Goal: Information Seeking & Learning: Check status

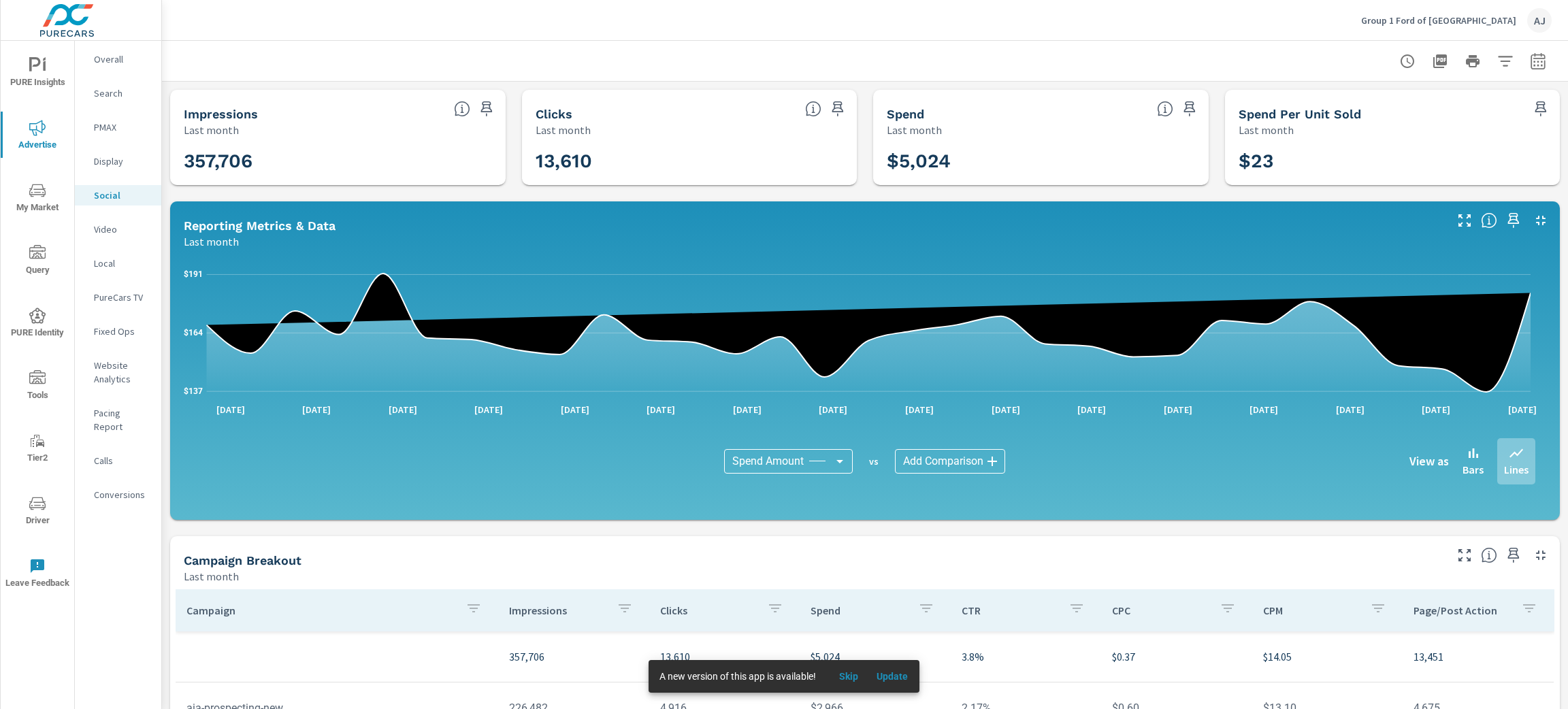
scroll to position [264, 0]
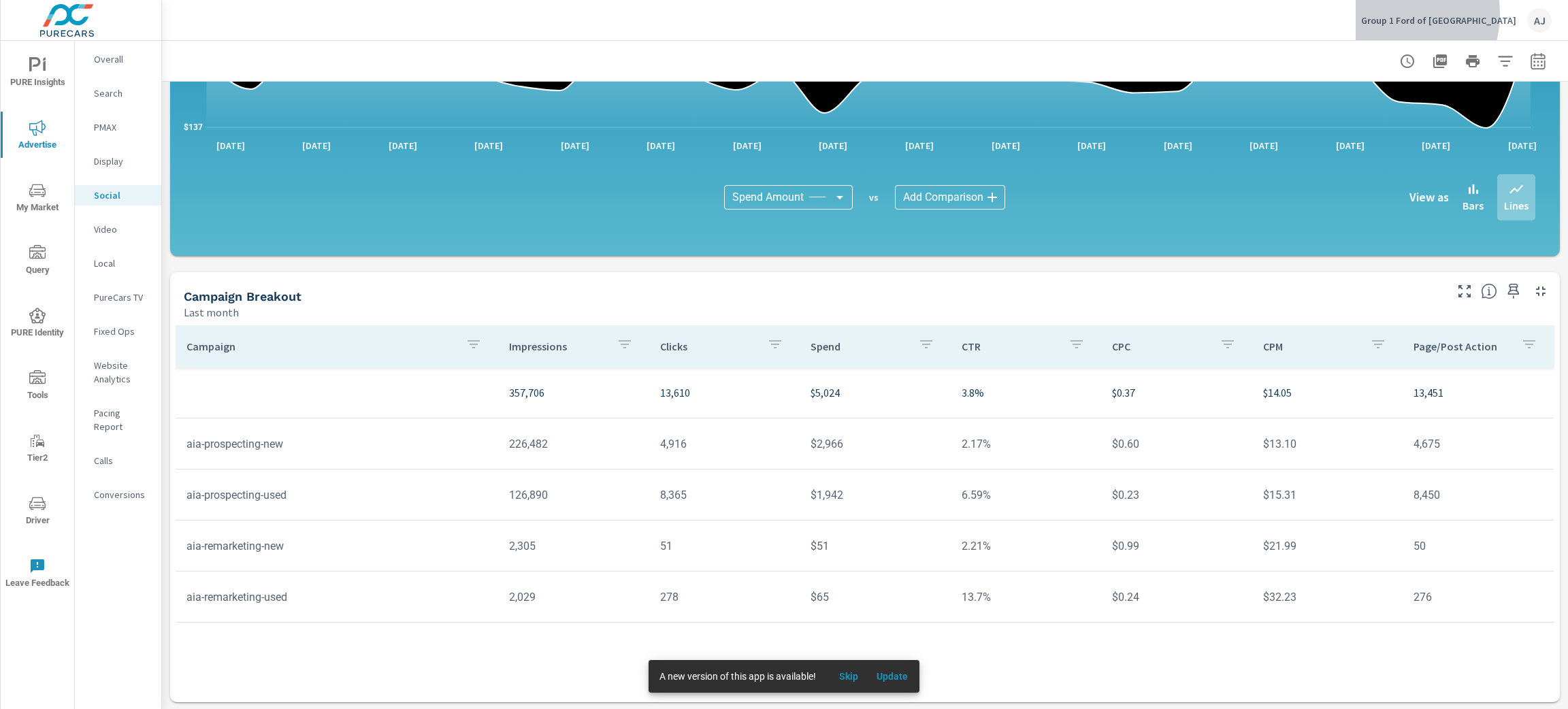
click at [1453, 14] on p "Group 1 Ford of El Paso" at bounding box center [1438, 20] width 155 height 12
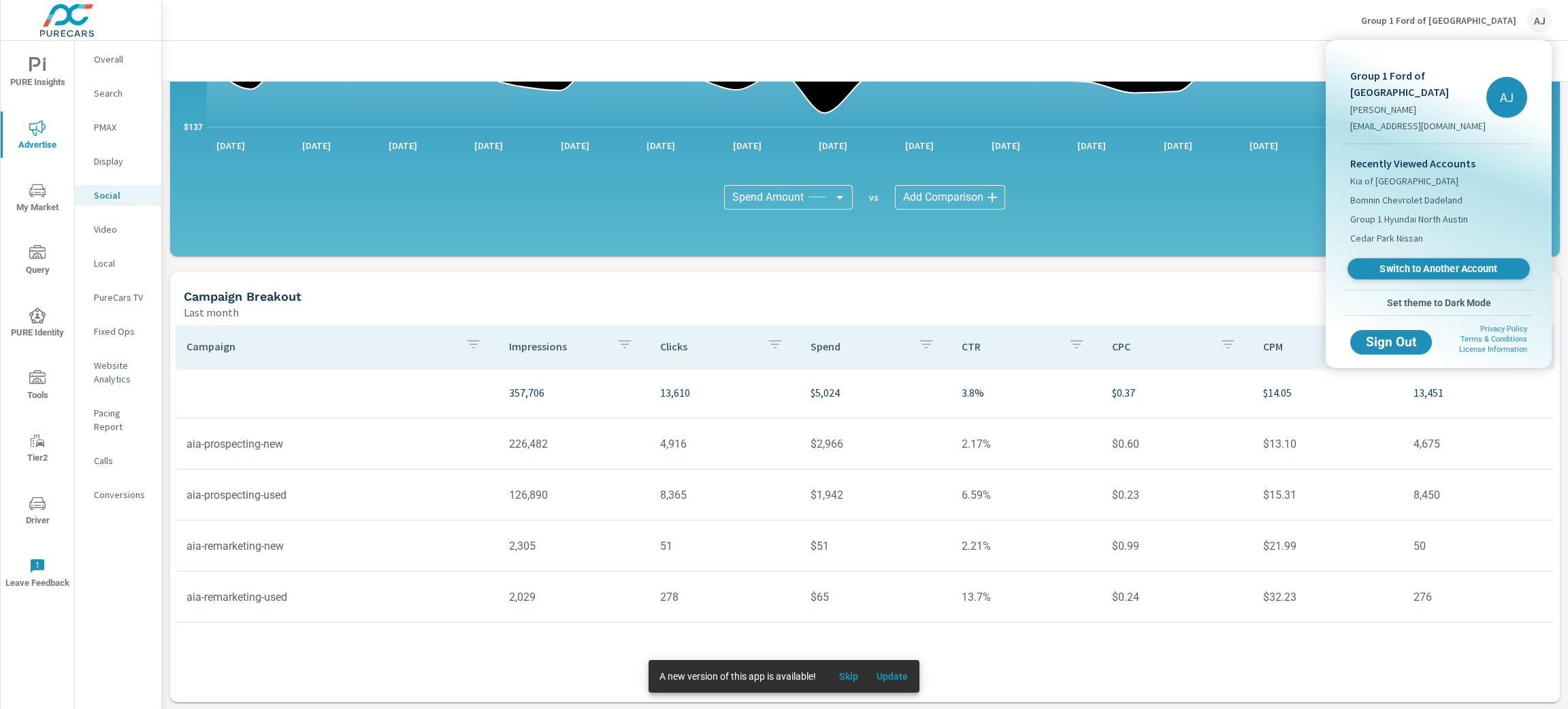
click at [1428, 263] on span "Switch to Another Account" at bounding box center [1438, 269] width 167 height 13
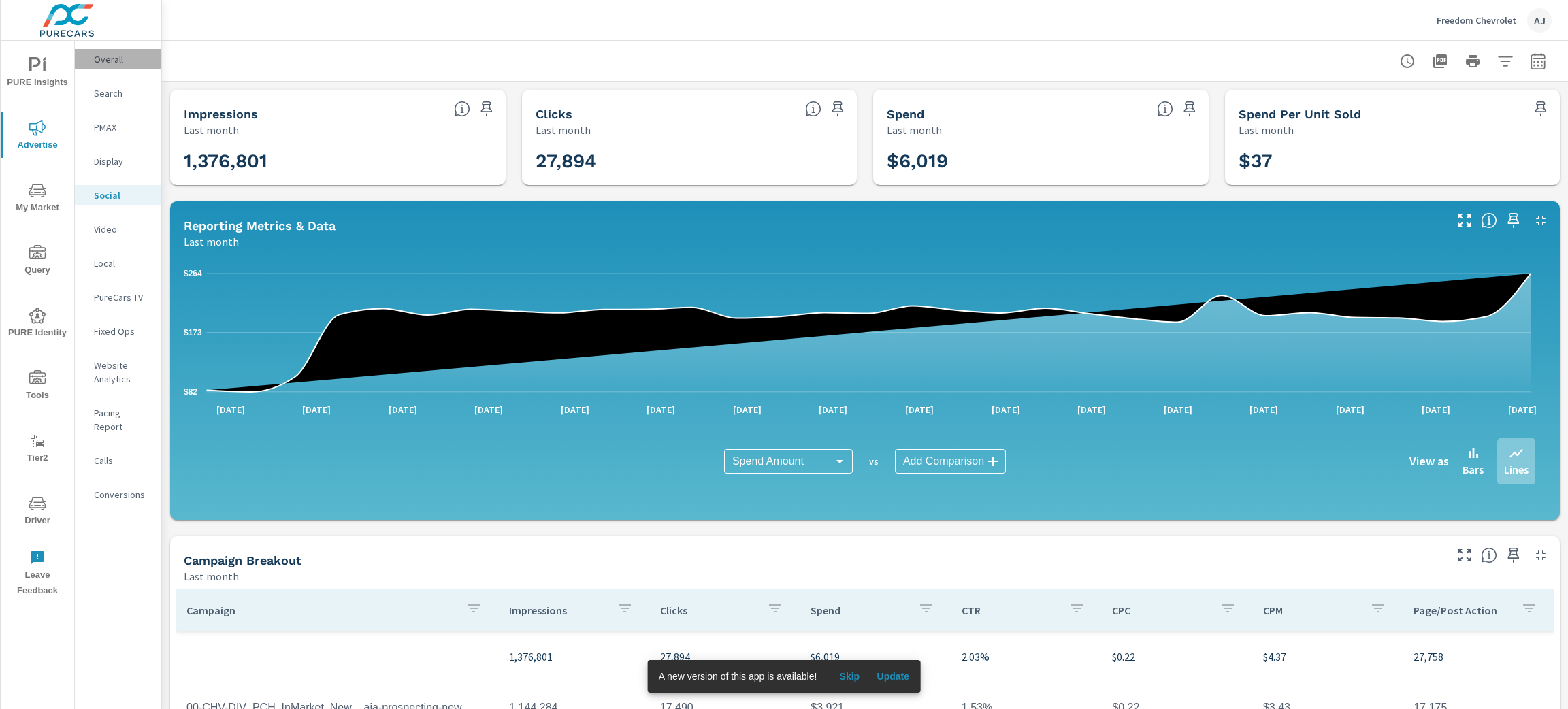
click at [107, 66] on p "Overall" at bounding box center [122, 60] width 56 height 14
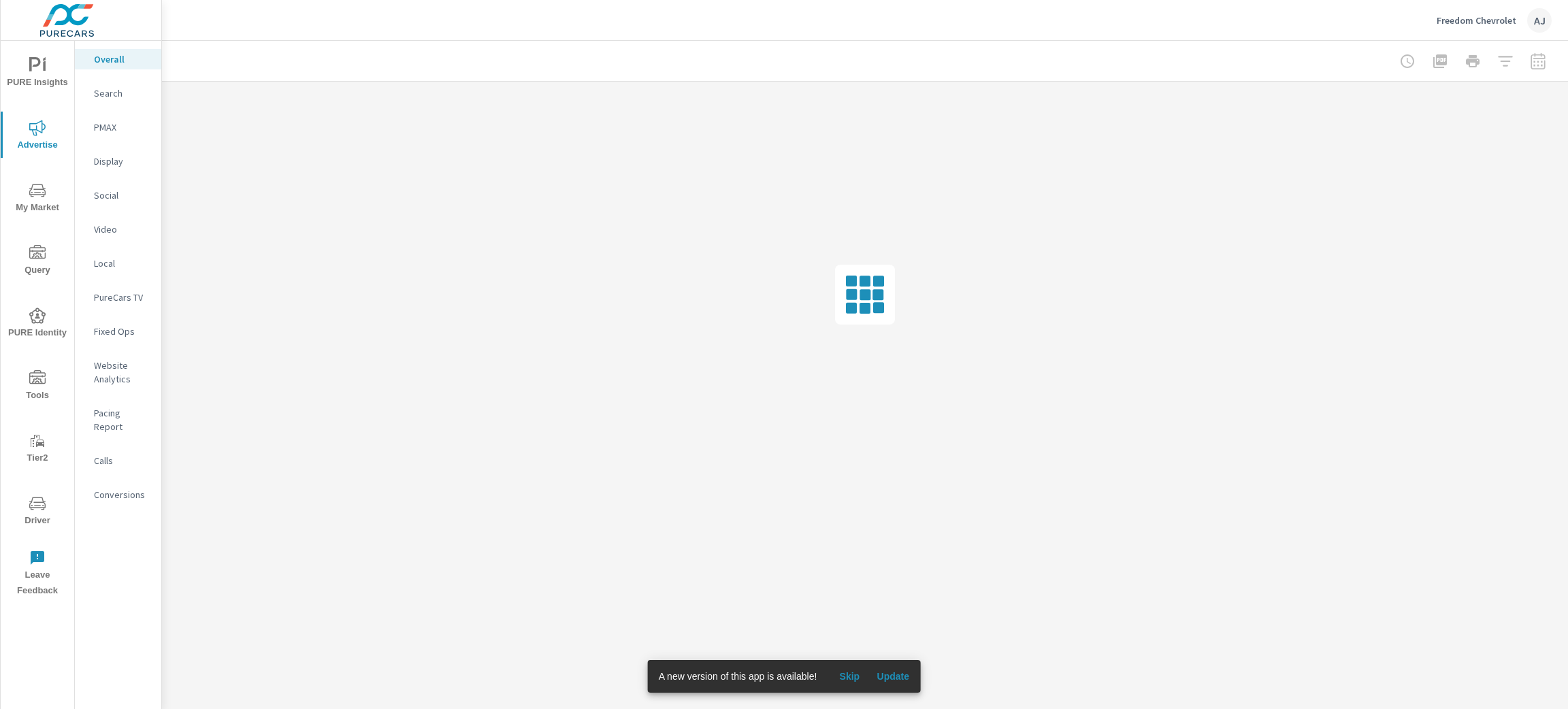
click at [457, 17] on div "Freedom Chevrolet AJ" at bounding box center [865, 20] width 1373 height 40
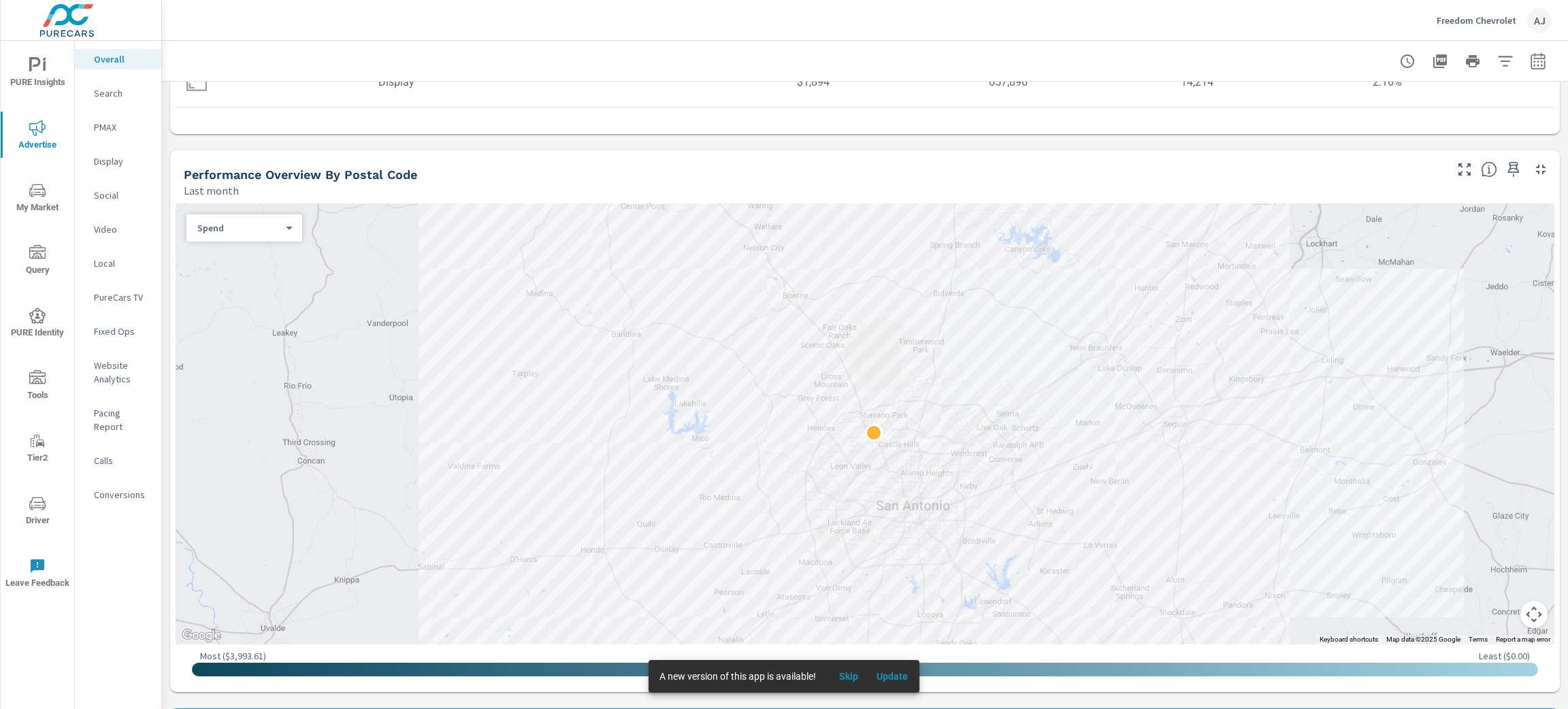
scroll to position [509, 0]
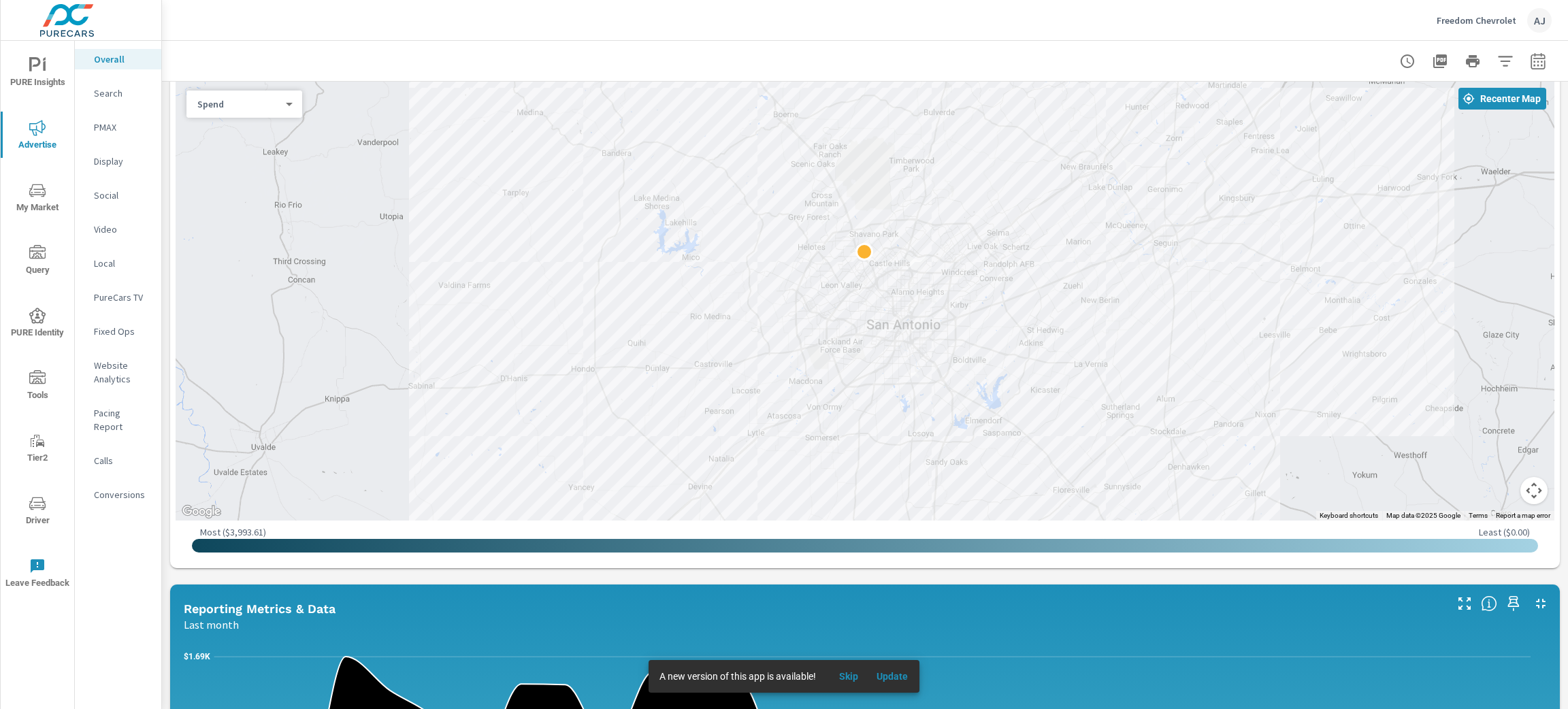
drag, startPoint x: 516, startPoint y: 330, endPoint x: 506, endPoint y: 291, distance: 40.3
click at [506, 291] on div at bounding box center [865, 300] width 1379 height 441
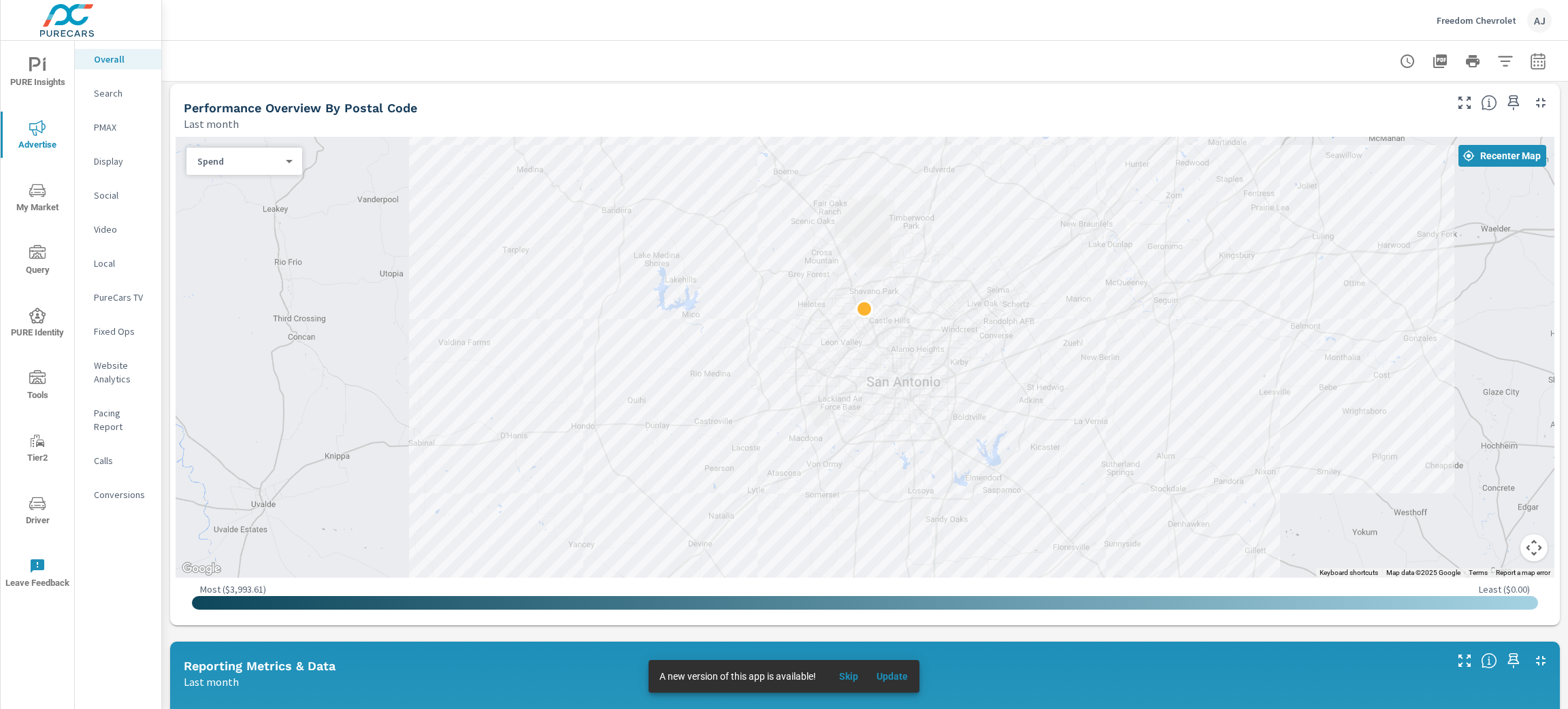
scroll to position [408, 0]
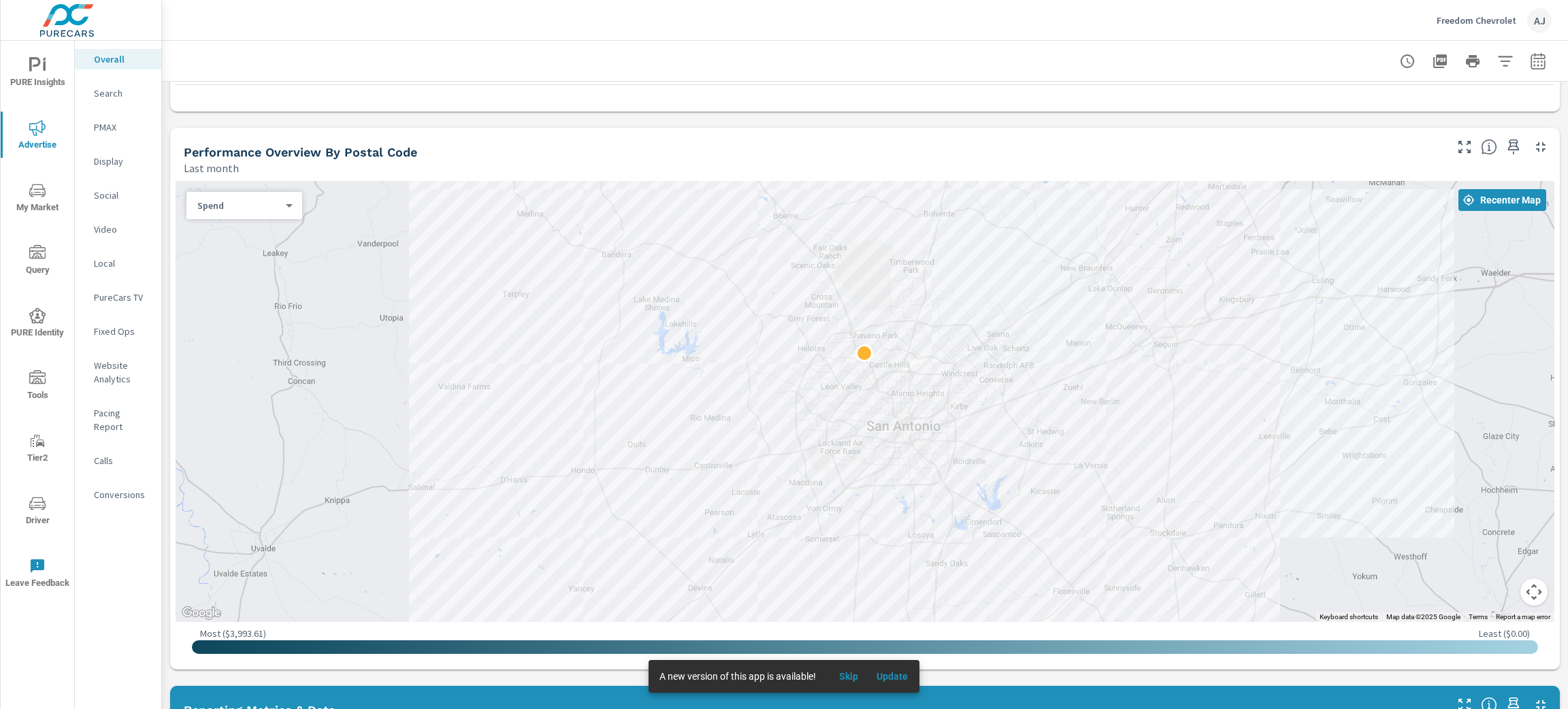
click at [166, 197] on div "Paid Media Performance Last month $48,367 Spend $296.73 Spend Per Unit Sold 3,9…" at bounding box center [865, 621] width 1406 height 1897
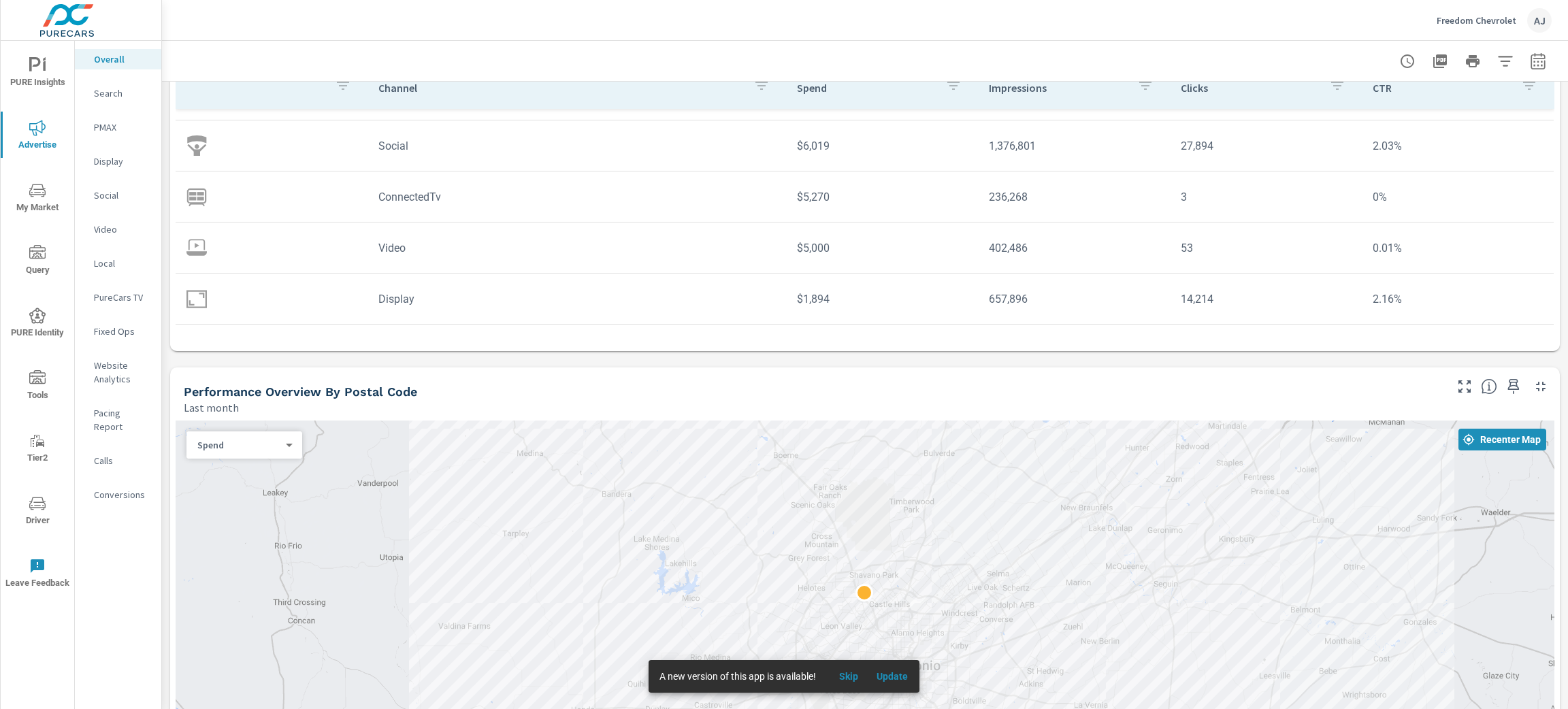
scroll to position [0, 0]
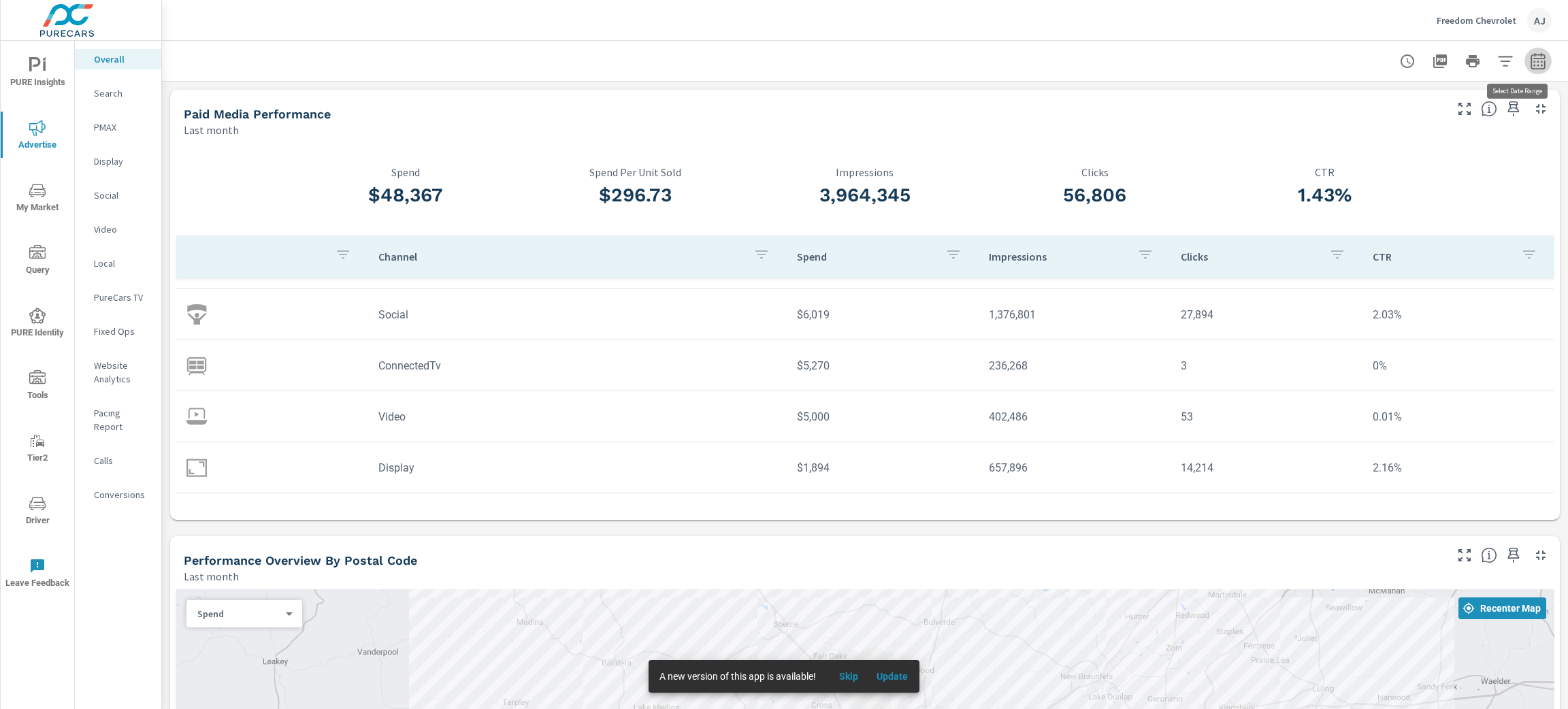
click at [1530, 62] on icon "button" at bounding box center [1538, 61] width 17 height 17
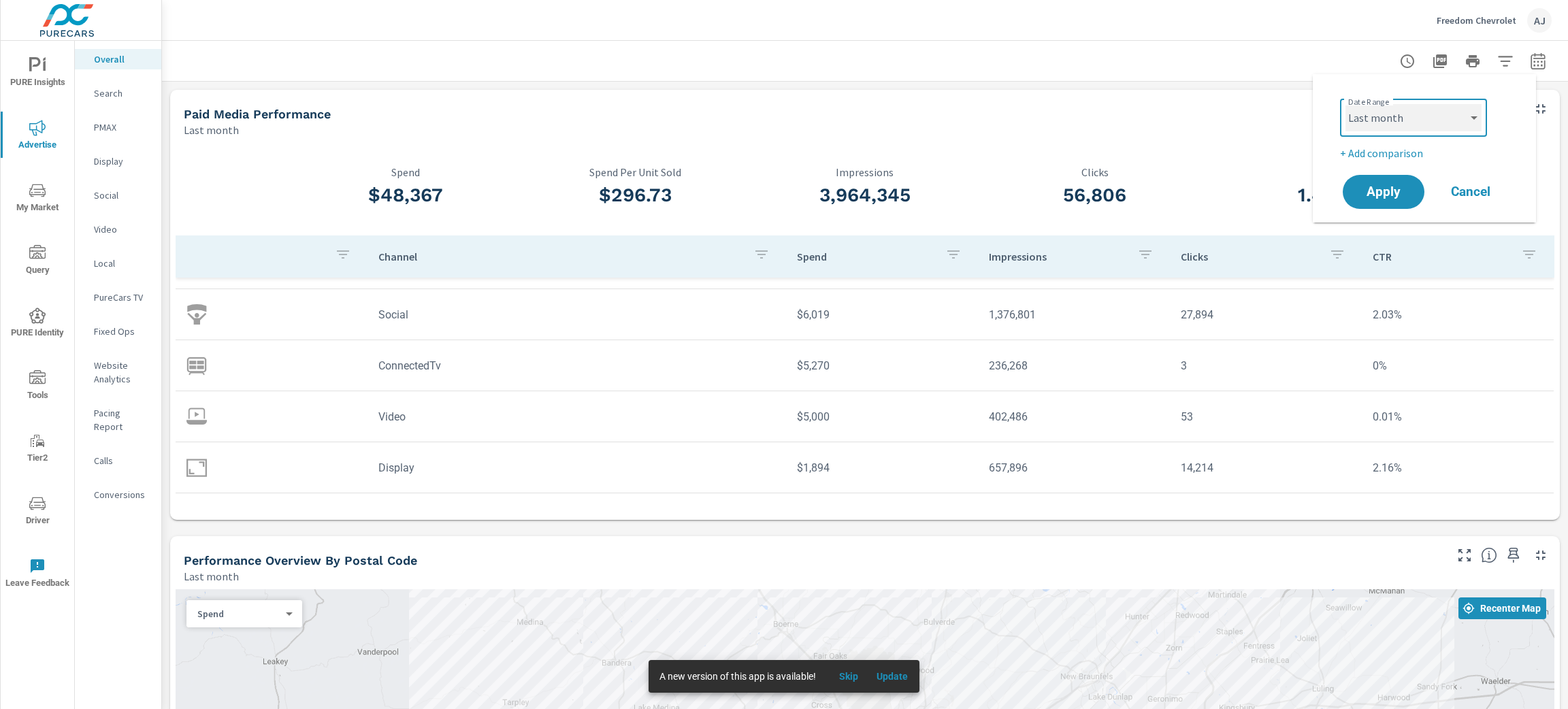
click at [1410, 110] on select "Custom [DATE] Last week Last 7 days Last 14 days Last 30 days Last 45 days Last…" at bounding box center [1413, 117] width 136 height 27
click at [1379, 120] on select "Custom [DATE] Last week Last 7 days Last 14 days Last 30 days Last 45 days Last…" at bounding box center [1413, 117] width 136 height 27
click at [1399, 124] on select "Custom [DATE] Last week Last 7 days Last 14 days Last 30 days Last 45 days Last…" at bounding box center [1413, 117] width 136 height 27
click at [1345, 104] on select "Custom [DATE] Last week Last 7 days Last 14 days Last 30 days Last 45 days Last…" at bounding box center [1413, 117] width 136 height 27
select select "Month to date"
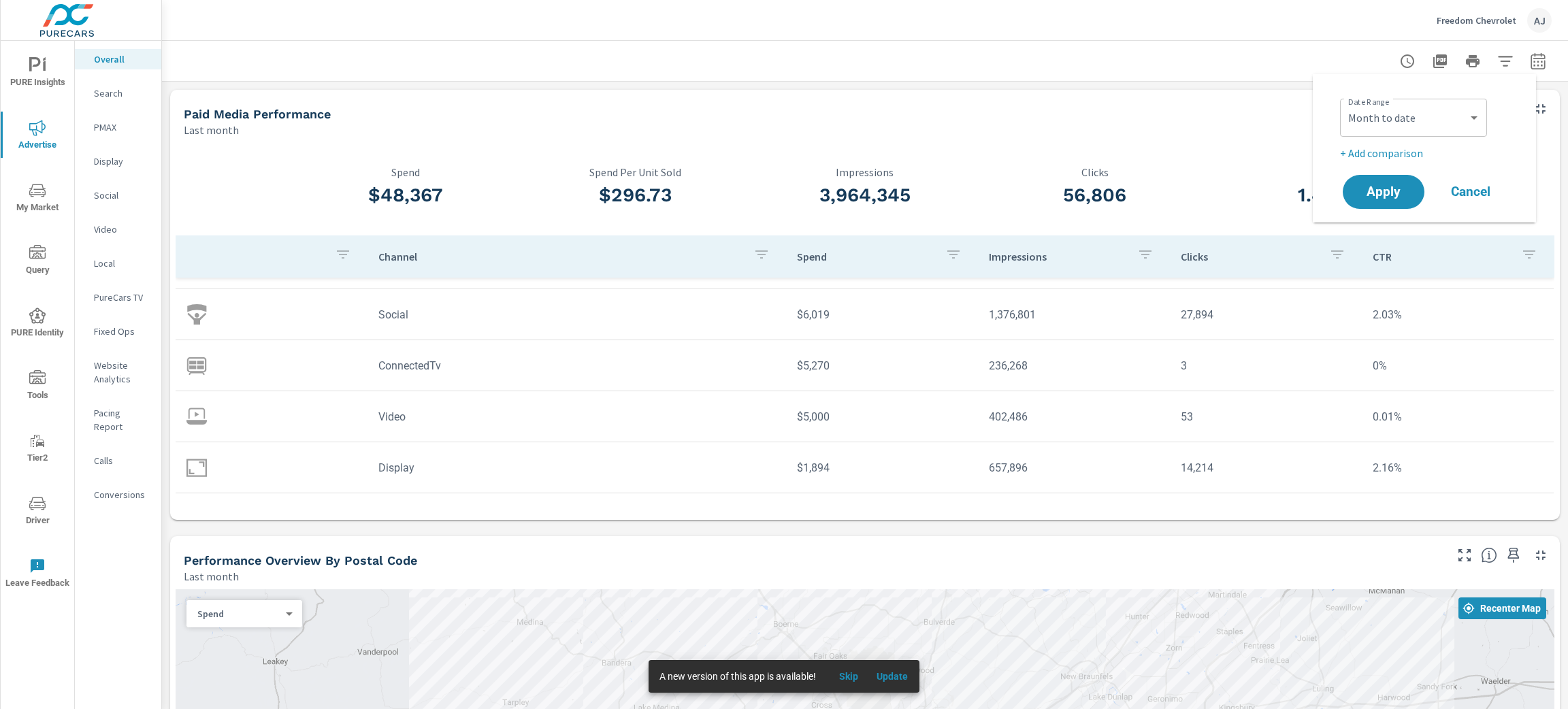
click at [1400, 148] on p "+ Add comparison" at bounding box center [1427, 152] width 175 height 17
select select "Previous period"
click at [1394, 241] on button "Apply" at bounding box center [1384, 230] width 84 height 35
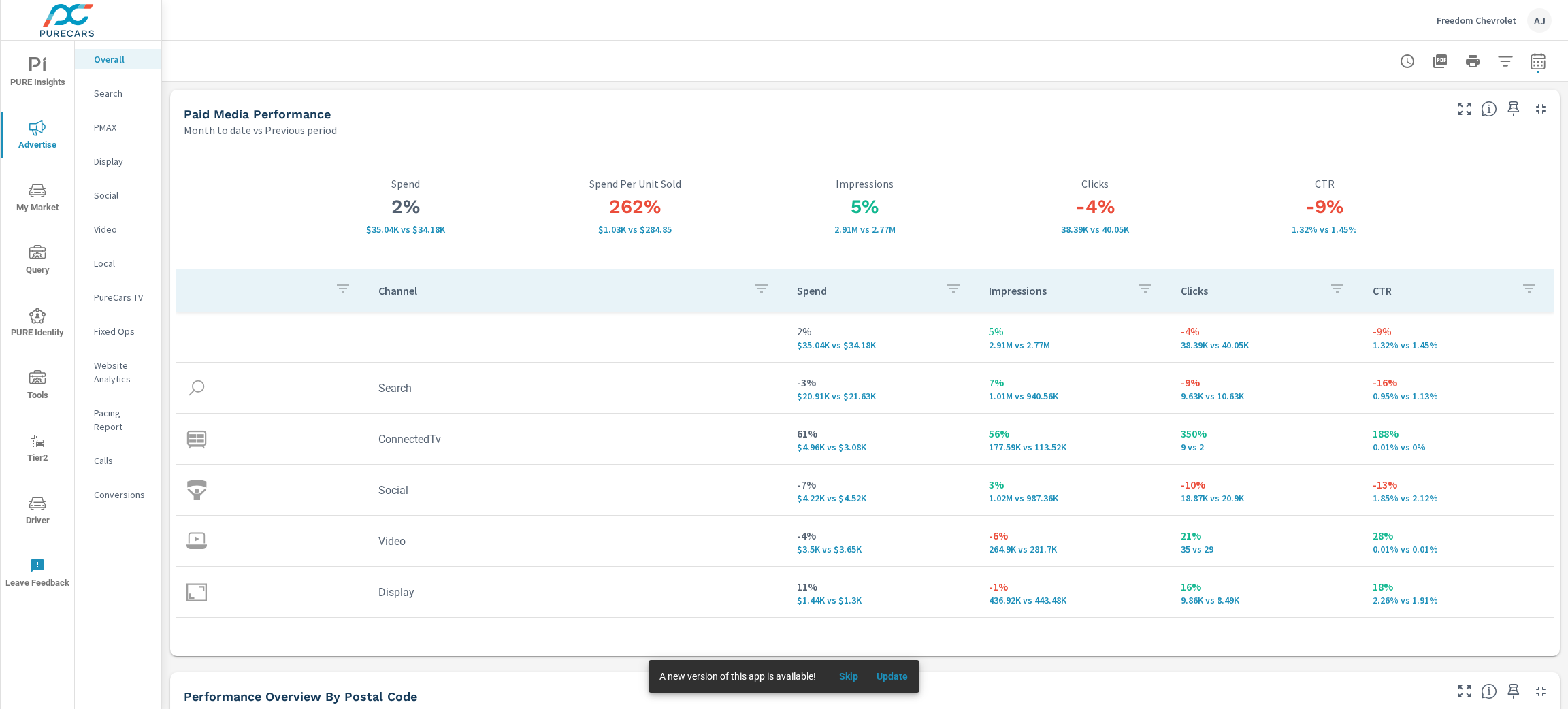
click at [729, 141] on div "2% $35.04K vs $34.18K Spend 262% $1.03K vs $284.85 Spend Per Unit Sold 5% 2.91M…" at bounding box center [865, 396] width 1390 height 518
click at [1534, 65] on icon "button" at bounding box center [1538, 63] width 9 height 5
select select "Month to date"
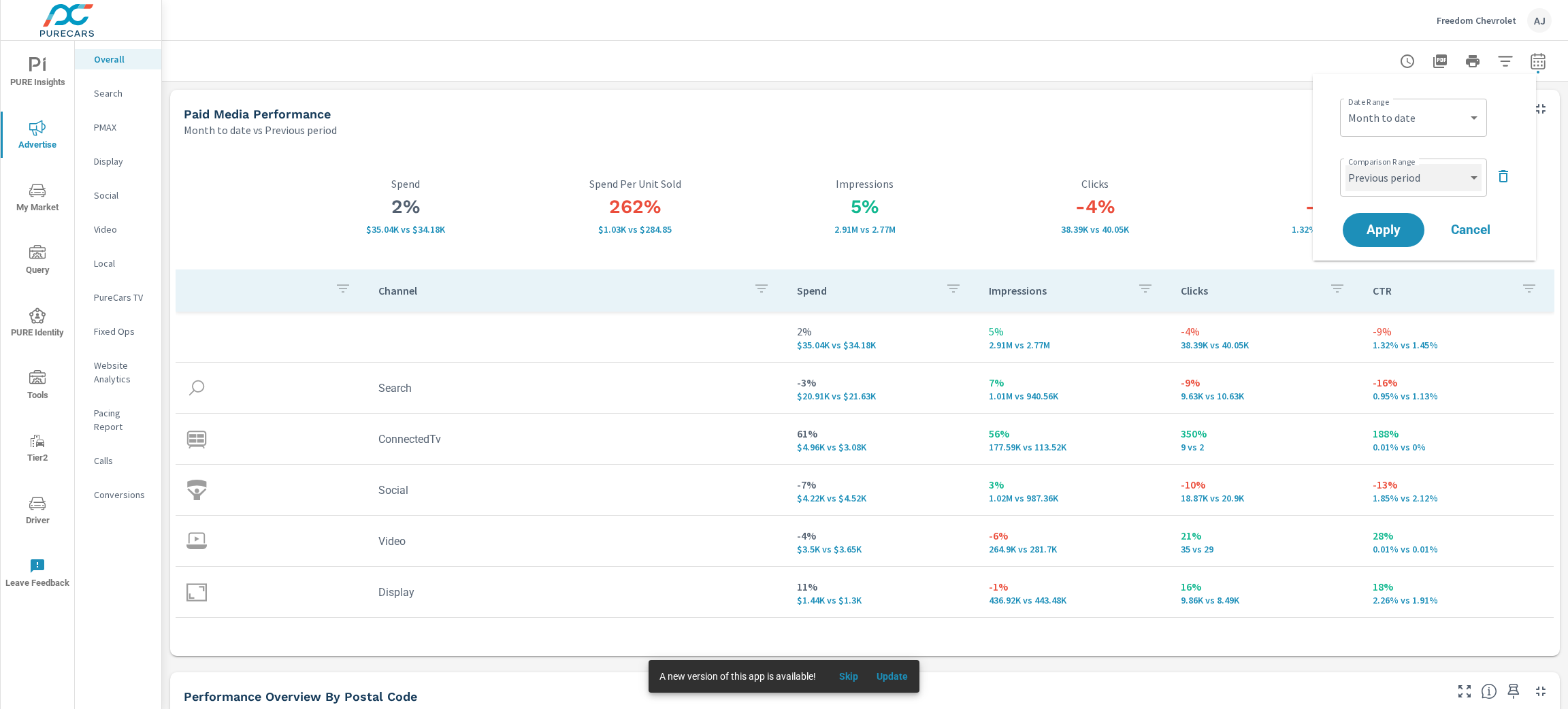
click at [1447, 177] on select "Custom Previous period Previous month Previous year" at bounding box center [1413, 177] width 136 height 27
click at [1345, 164] on select "Custom Previous period Previous month Previous year" at bounding box center [1413, 177] width 136 height 27
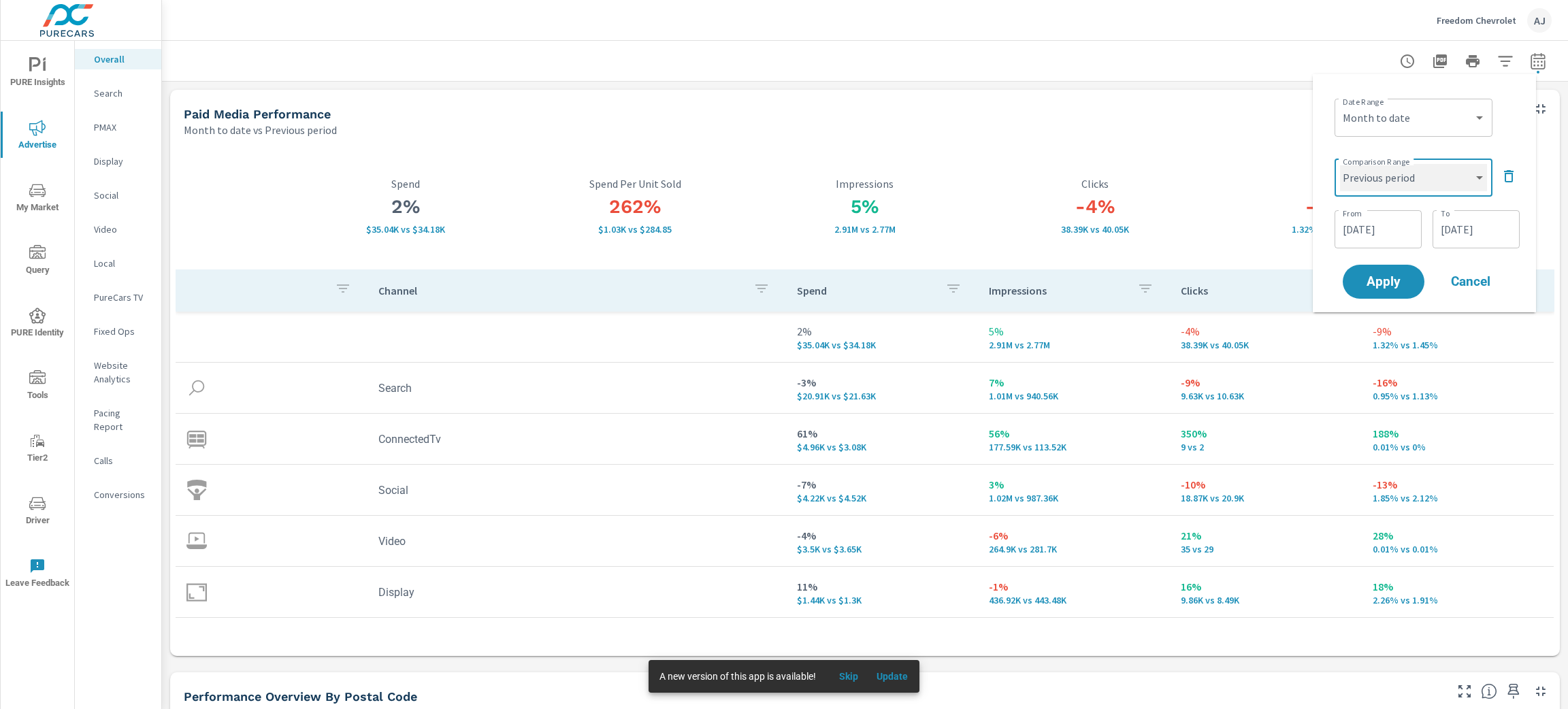
select select "custom"
click at [1407, 226] on input "[DATE]" at bounding box center [1378, 229] width 76 height 27
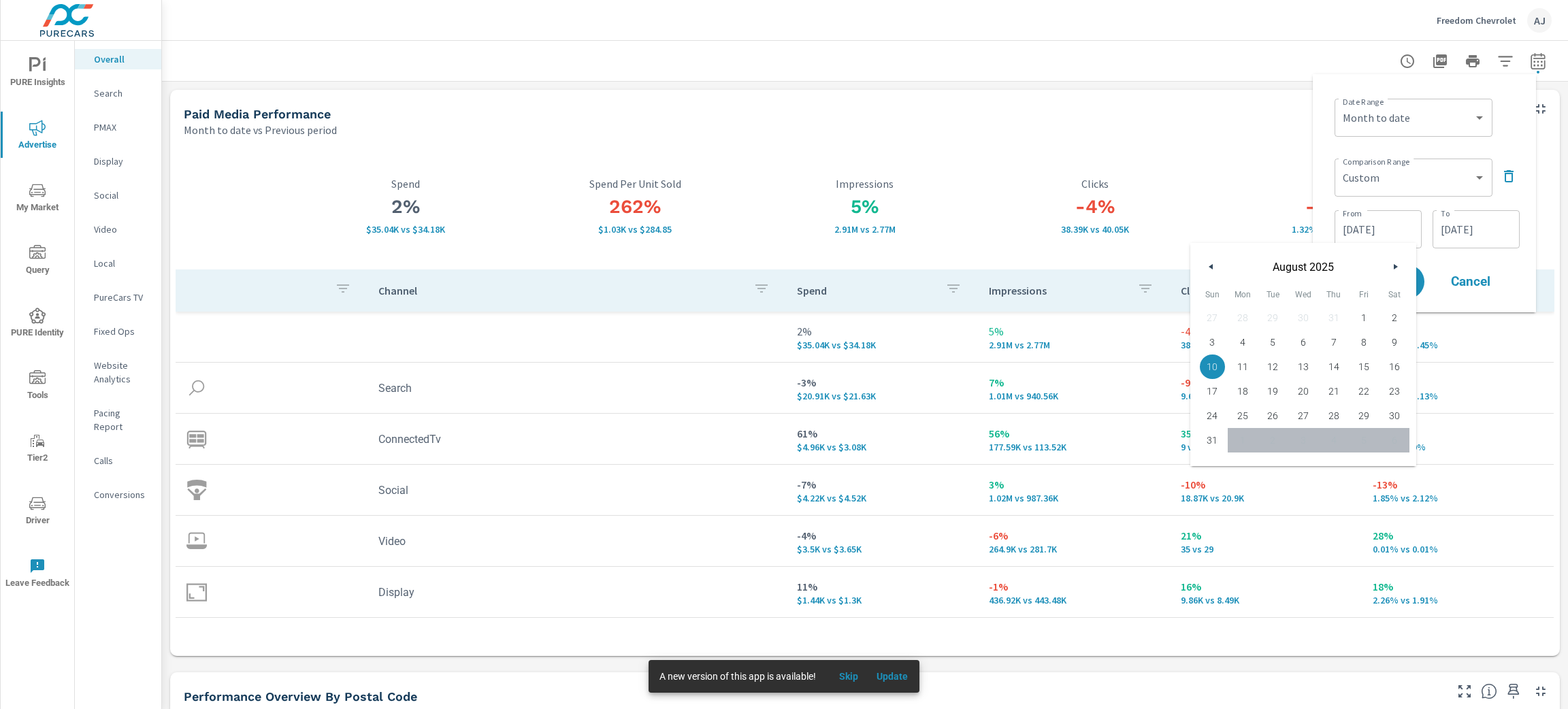
click at [1369, 323] on span "1" at bounding box center [1364, 317] width 31 height 18
type input "[DATE]"
click at [1502, 230] on input "[DATE]" at bounding box center [1476, 229] width 76 height 27
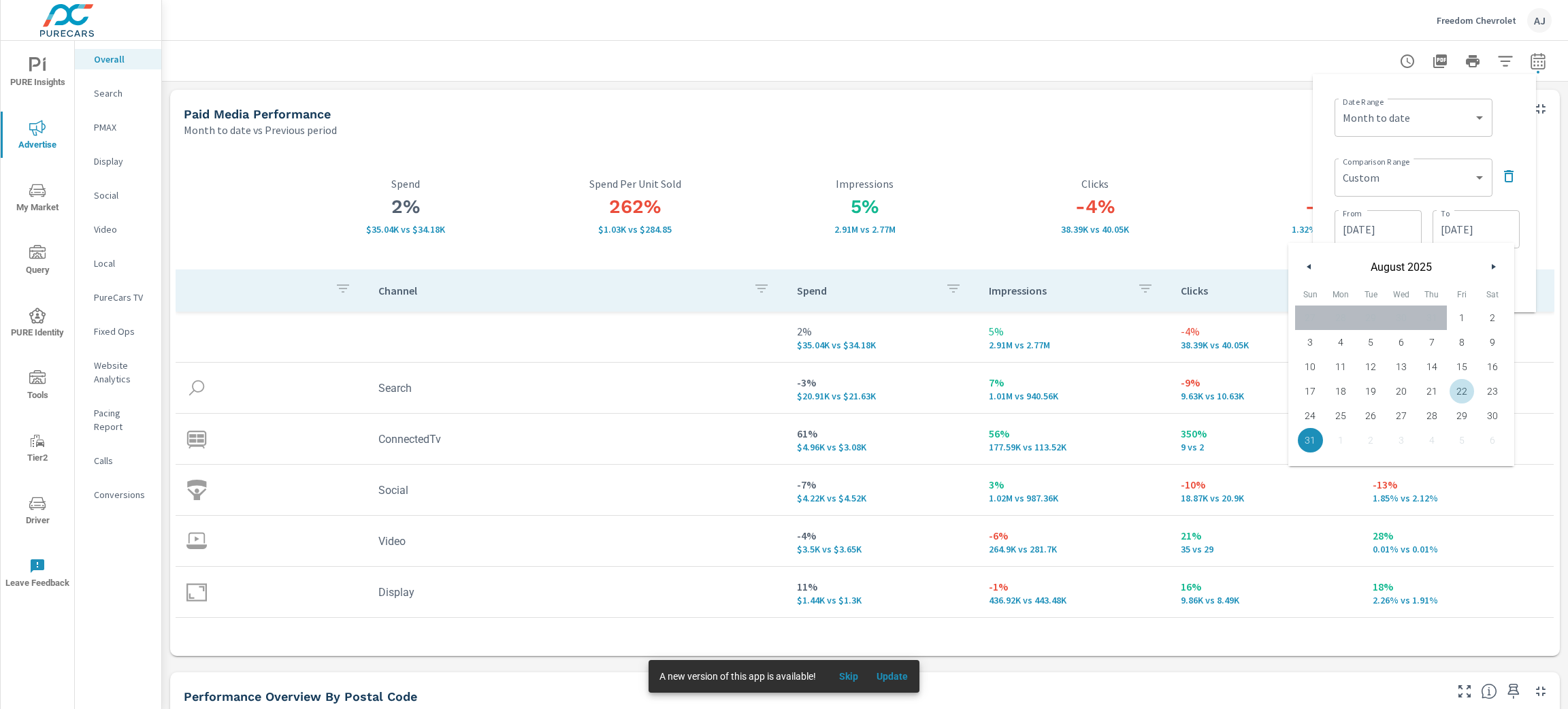
click at [1458, 386] on span "22" at bounding box center [1462, 391] width 31 height 18
click at [1430, 393] on span "21" at bounding box center [1431, 391] width 31 height 18
type input "[DATE]"
click at [1522, 257] on div "Date Range Custom [DATE] Last week Last 7 days Last 14 days Last 30 days Last 4…" at bounding box center [1425, 193] width 202 height 216
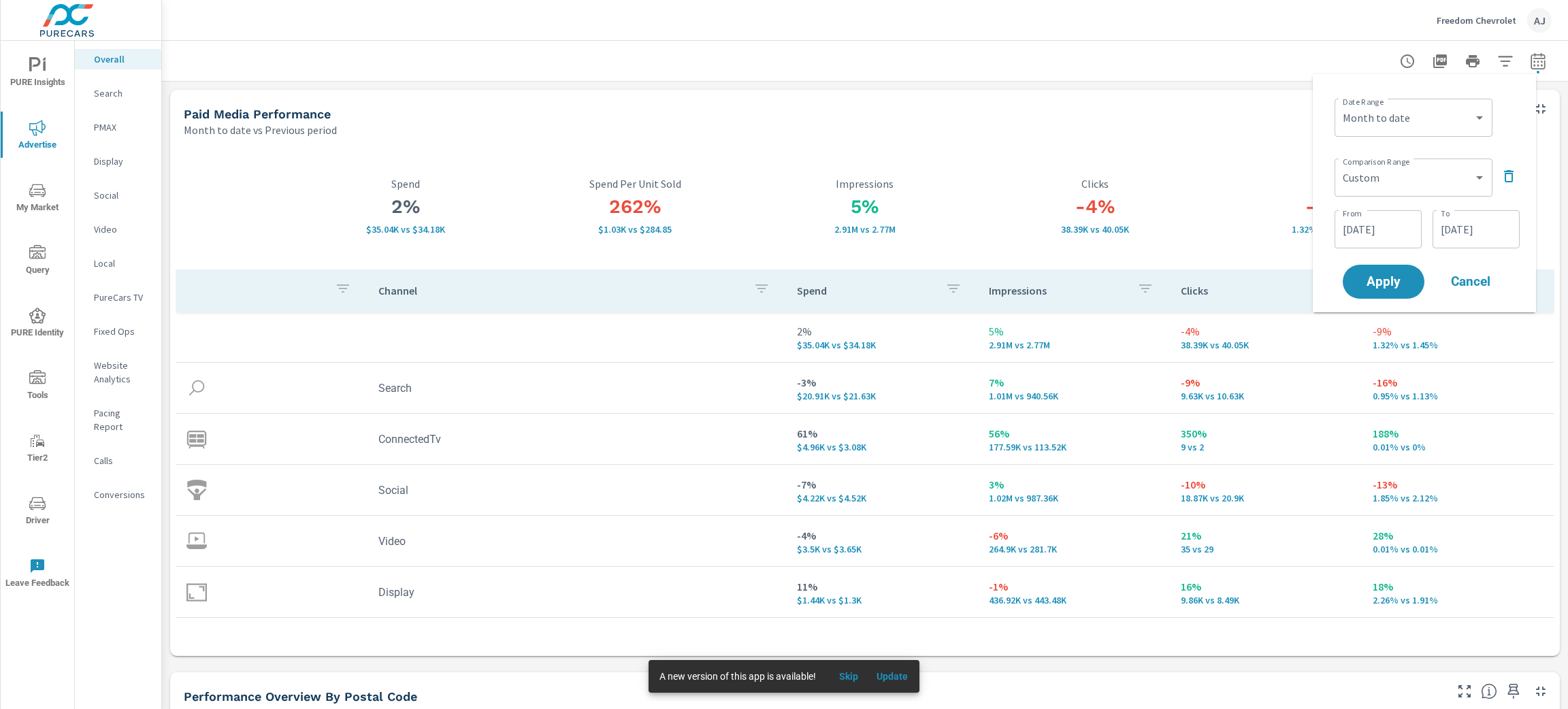
click at [1432, 290] on button "Cancel" at bounding box center [1471, 281] width 82 height 34
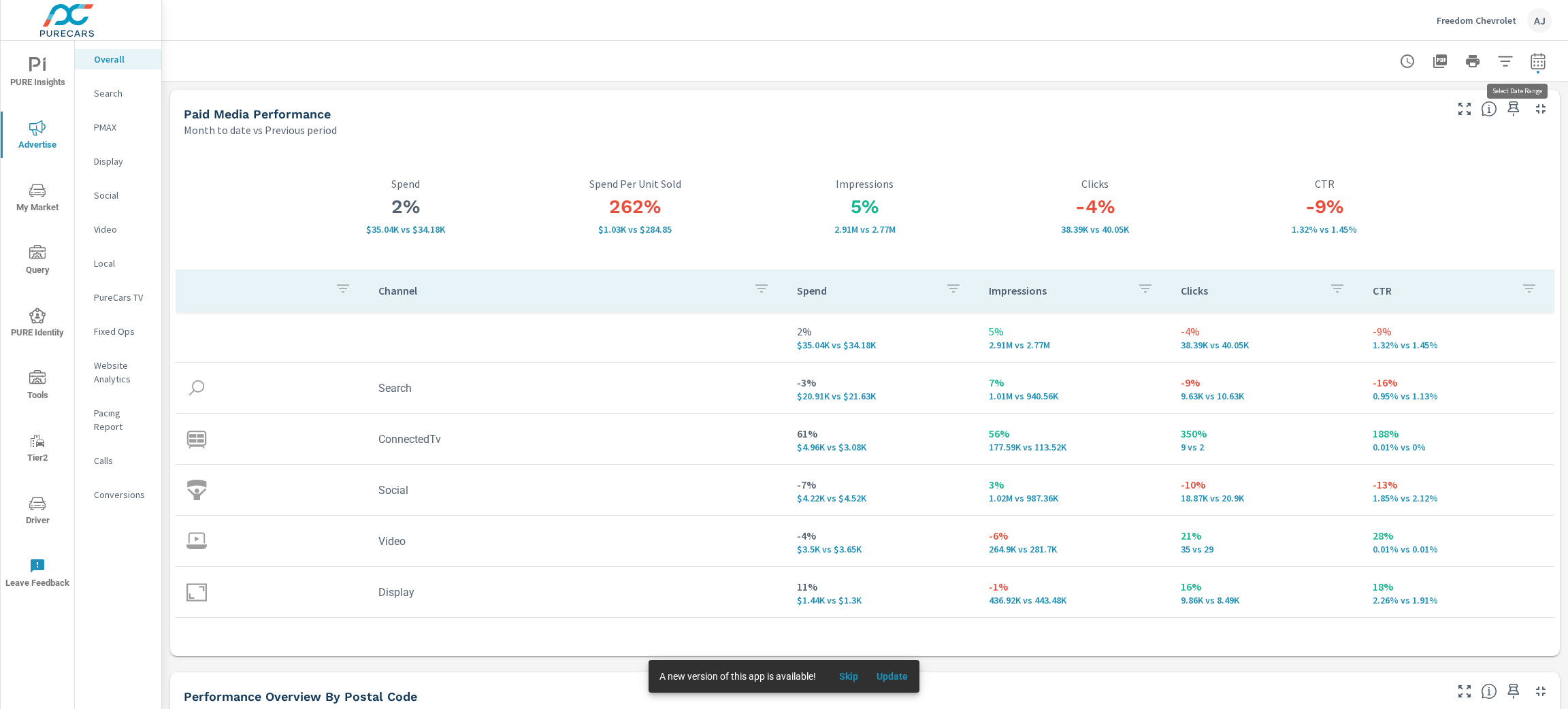
click at [1530, 63] on icon "button" at bounding box center [1538, 61] width 17 height 17
select select "Month to date"
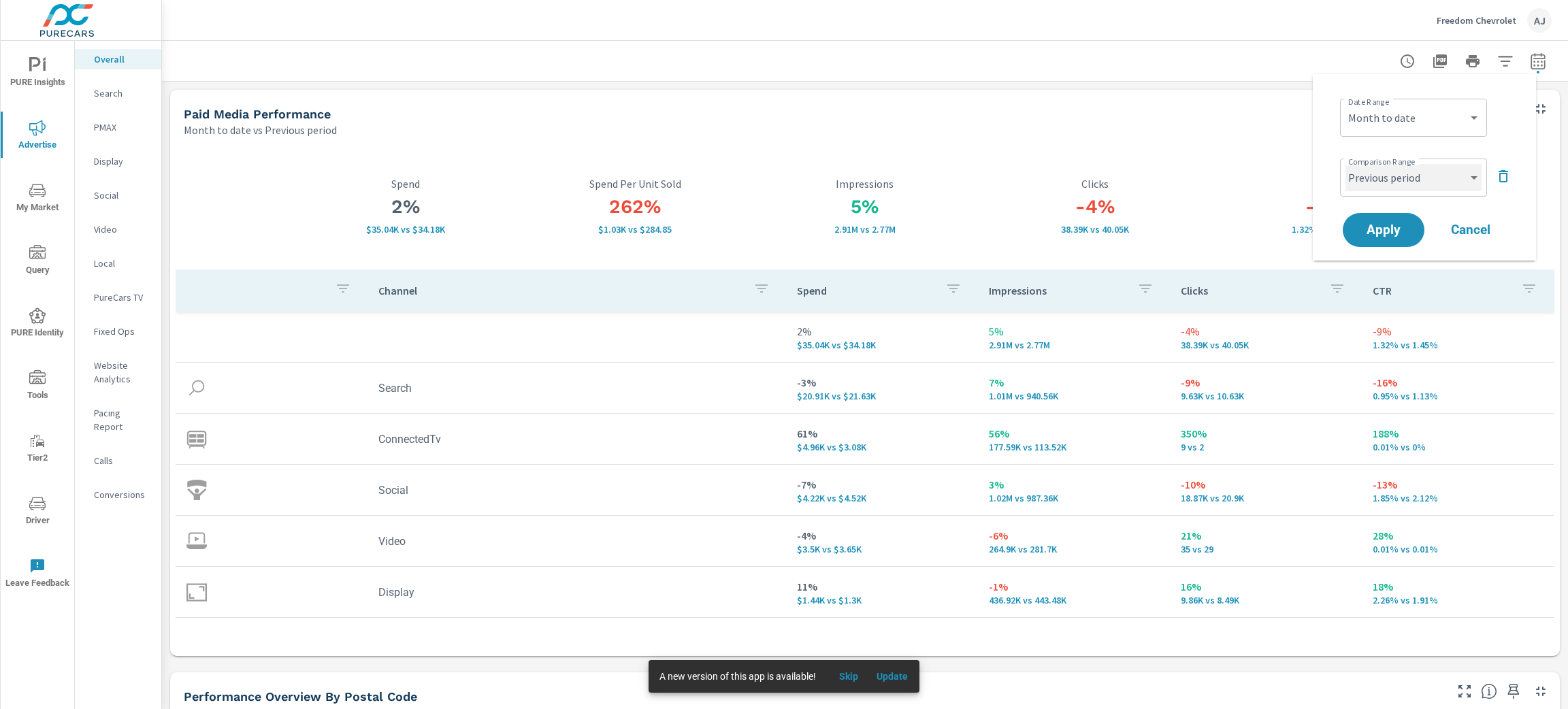
click at [1391, 171] on select "Custom Previous period Previous month Previous year" at bounding box center [1413, 177] width 136 height 27
click at [1345, 164] on select "Custom Previous period Previous month Previous year" at bounding box center [1413, 177] width 136 height 27
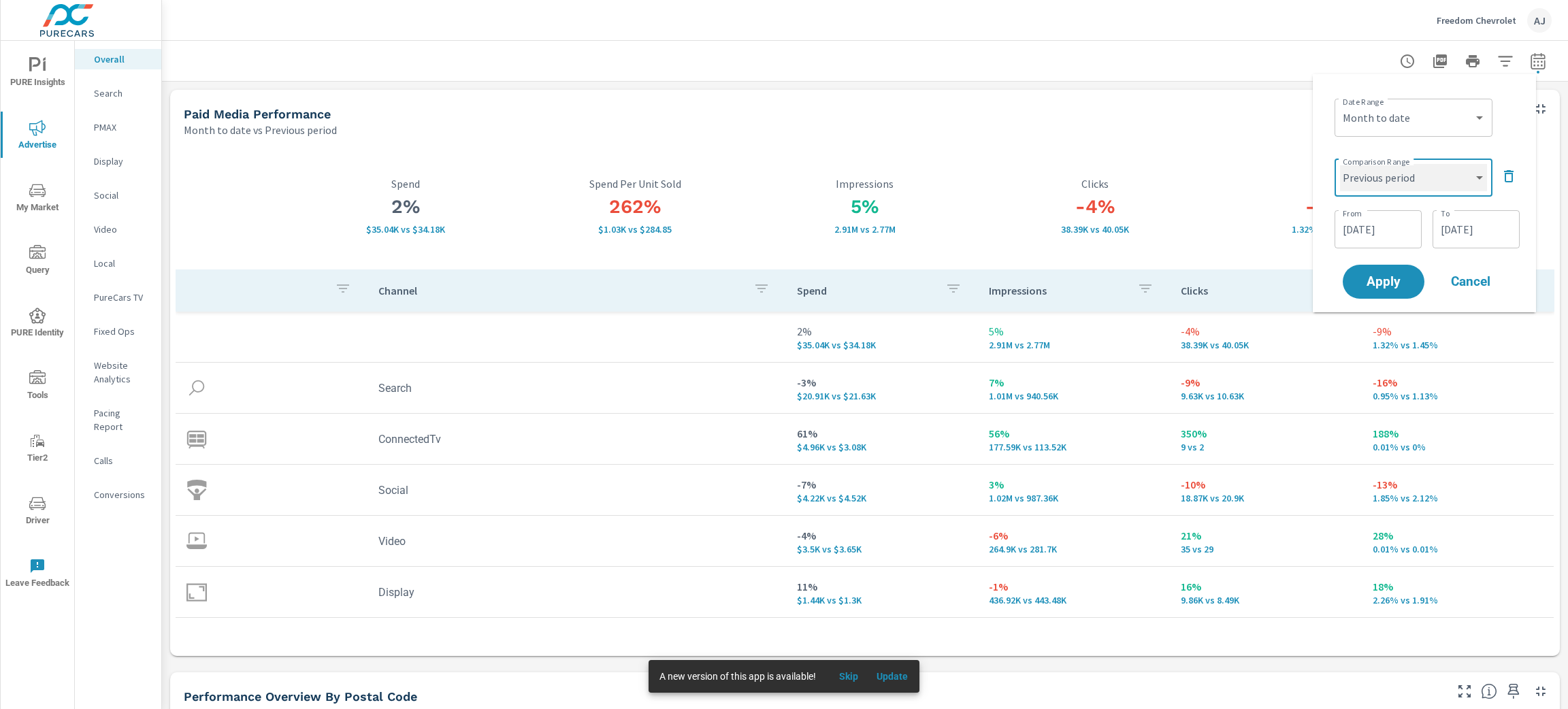
select select "custom"
click at [1387, 229] on input "[DATE]" at bounding box center [1378, 229] width 76 height 27
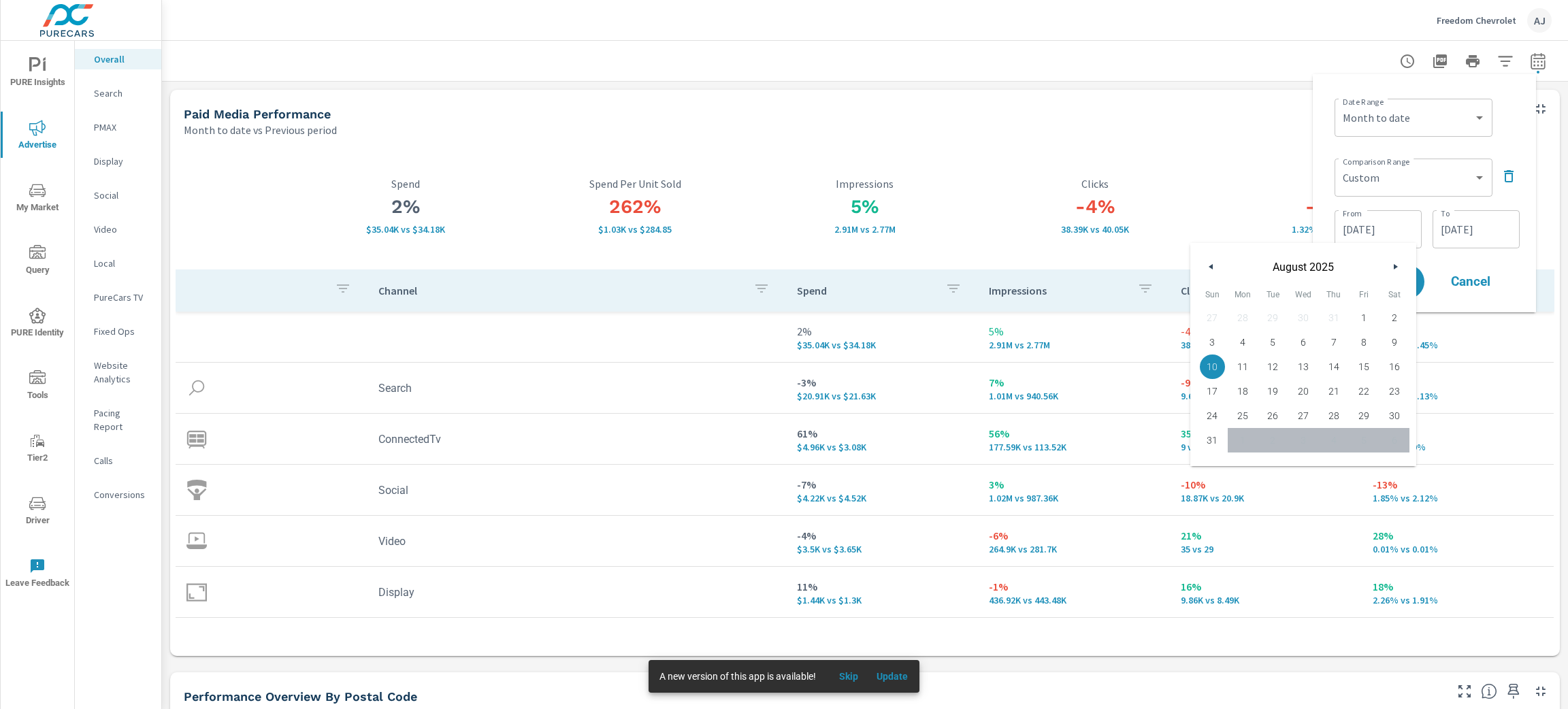
click at [1362, 321] on span "1" at bounding box center [1364, 317] width 31 height 18
type input "[DATE]"
click at [1486, 230] on input "[DATE]" at bounding box center [1476, 229] width 76 height 27
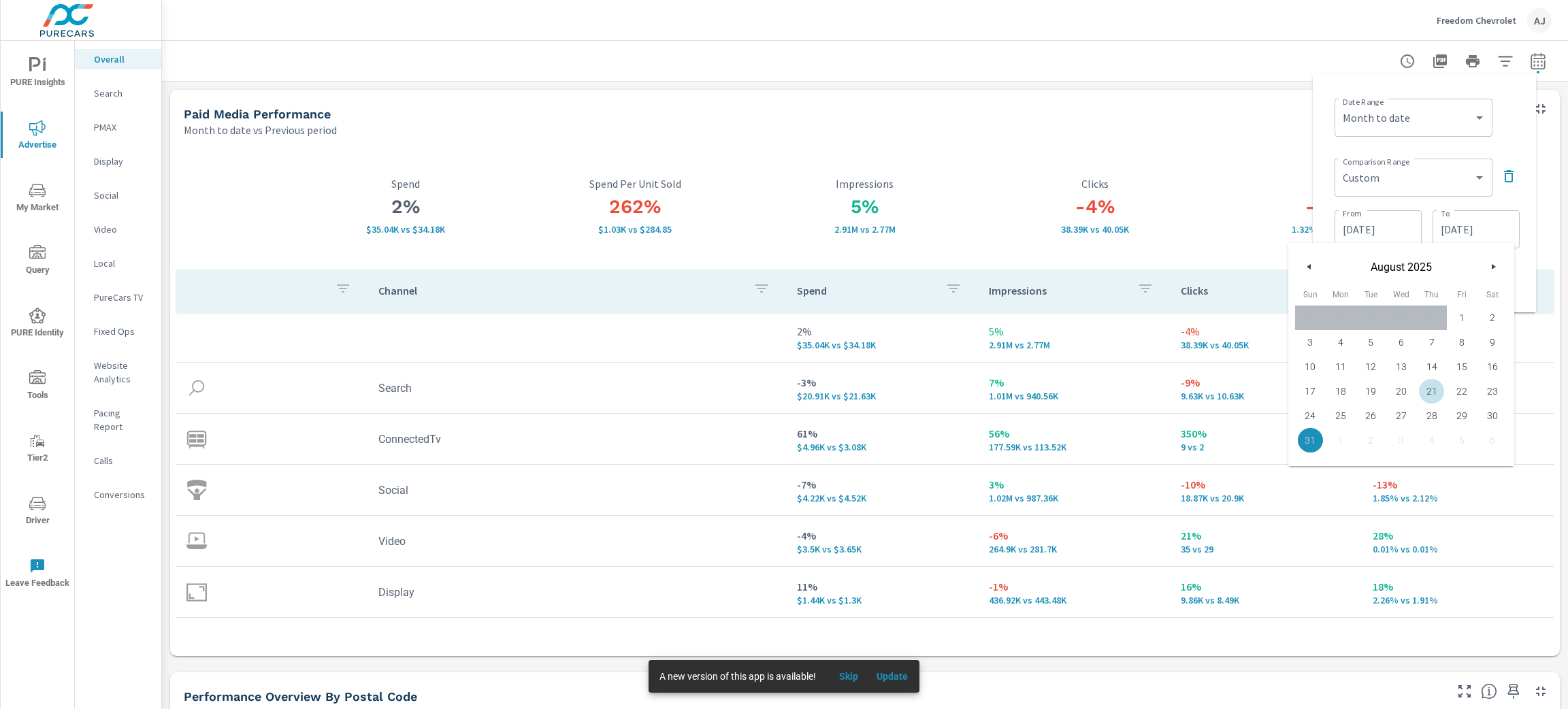
click at [1438, 392] on span "21" at bounding box center [1431, 391] width 31 height 18
type input "[DATE]"
click at [1525, 178] on div "Date Range Custom [DATE] Last week Last 7 days Last 14 days Last 30 days Last 4…" at bounding box center [1424, 194] width 224 height 238
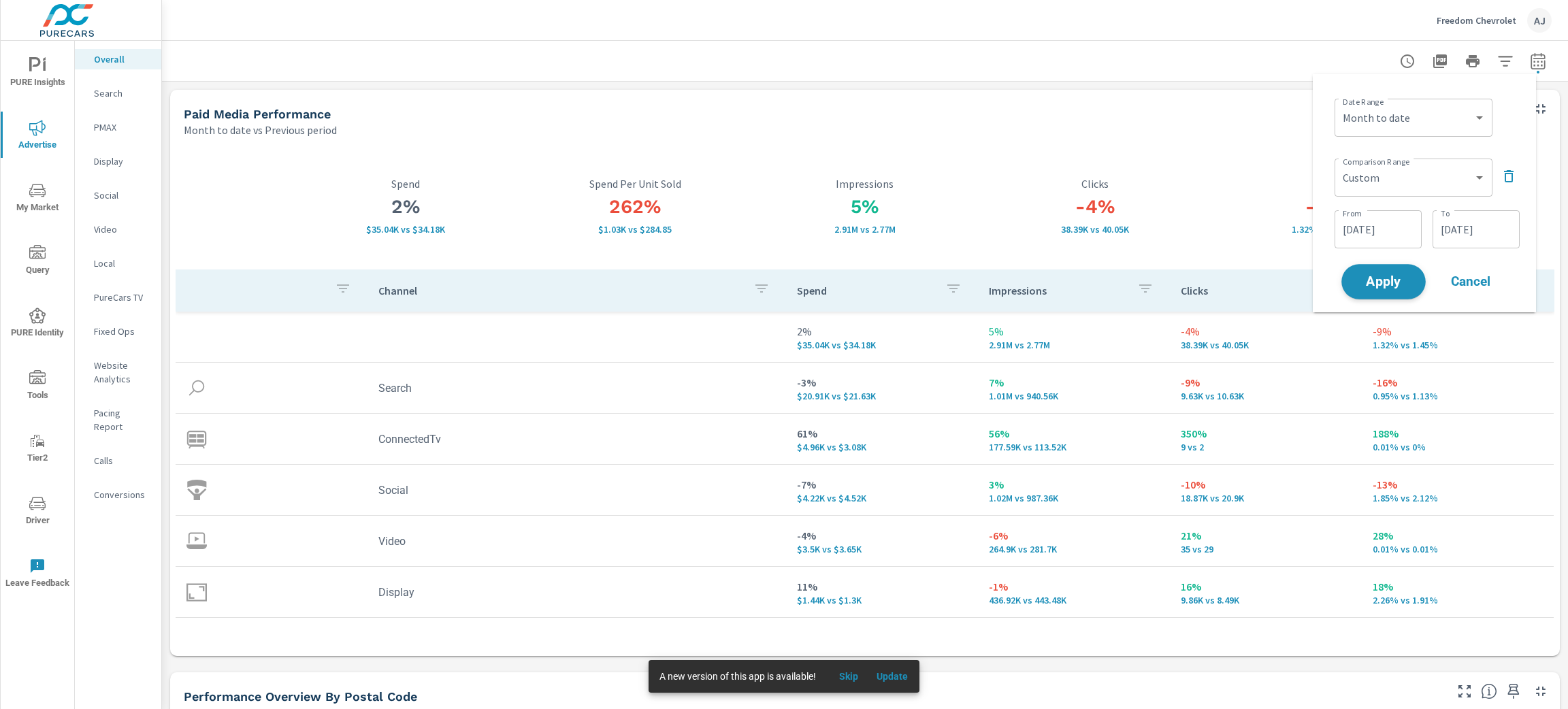
click at [1379, 281] on span "Apply" at bounding box center [1384, 281] width 56 height 13
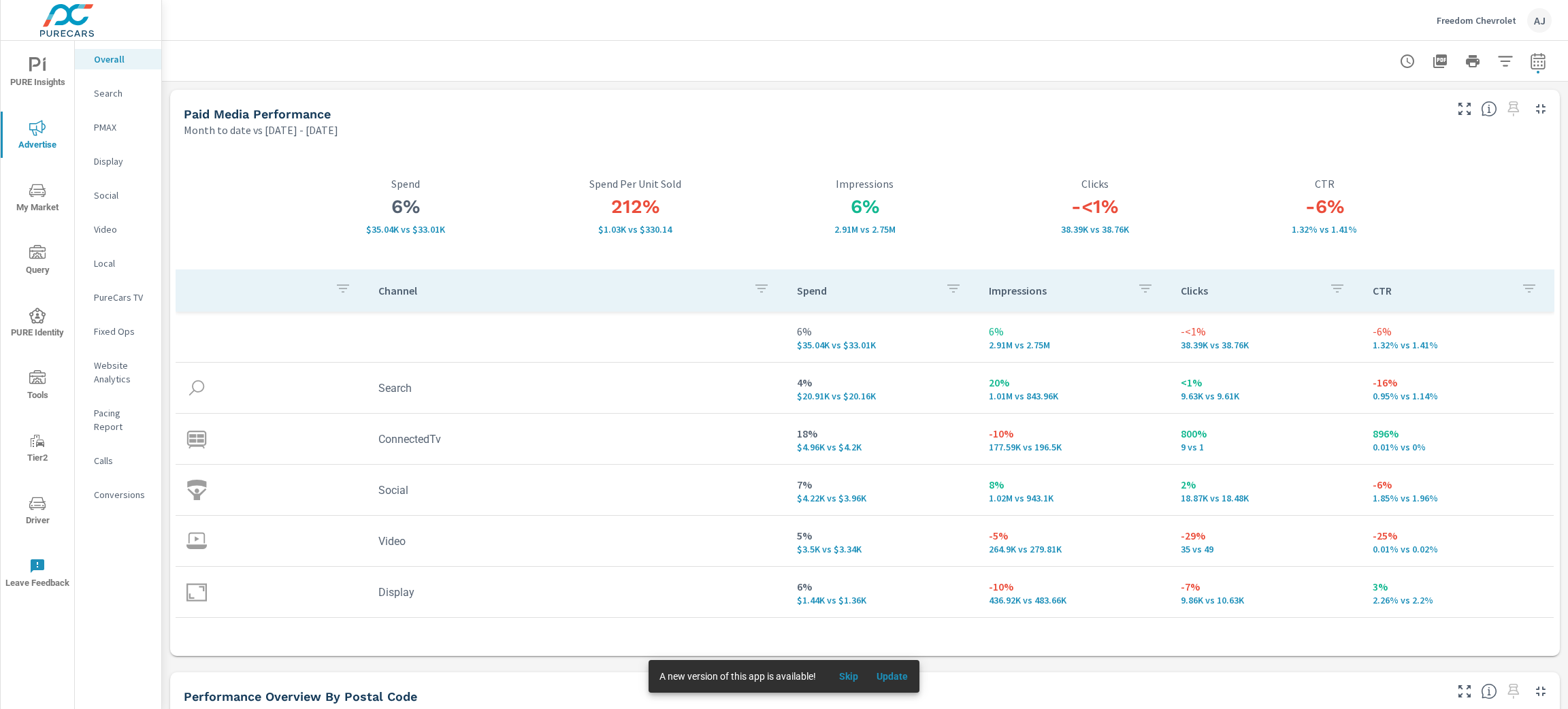
click at [111, 369] on p "Website Analytics" at bounding box center [122, 372] width 56 height 27
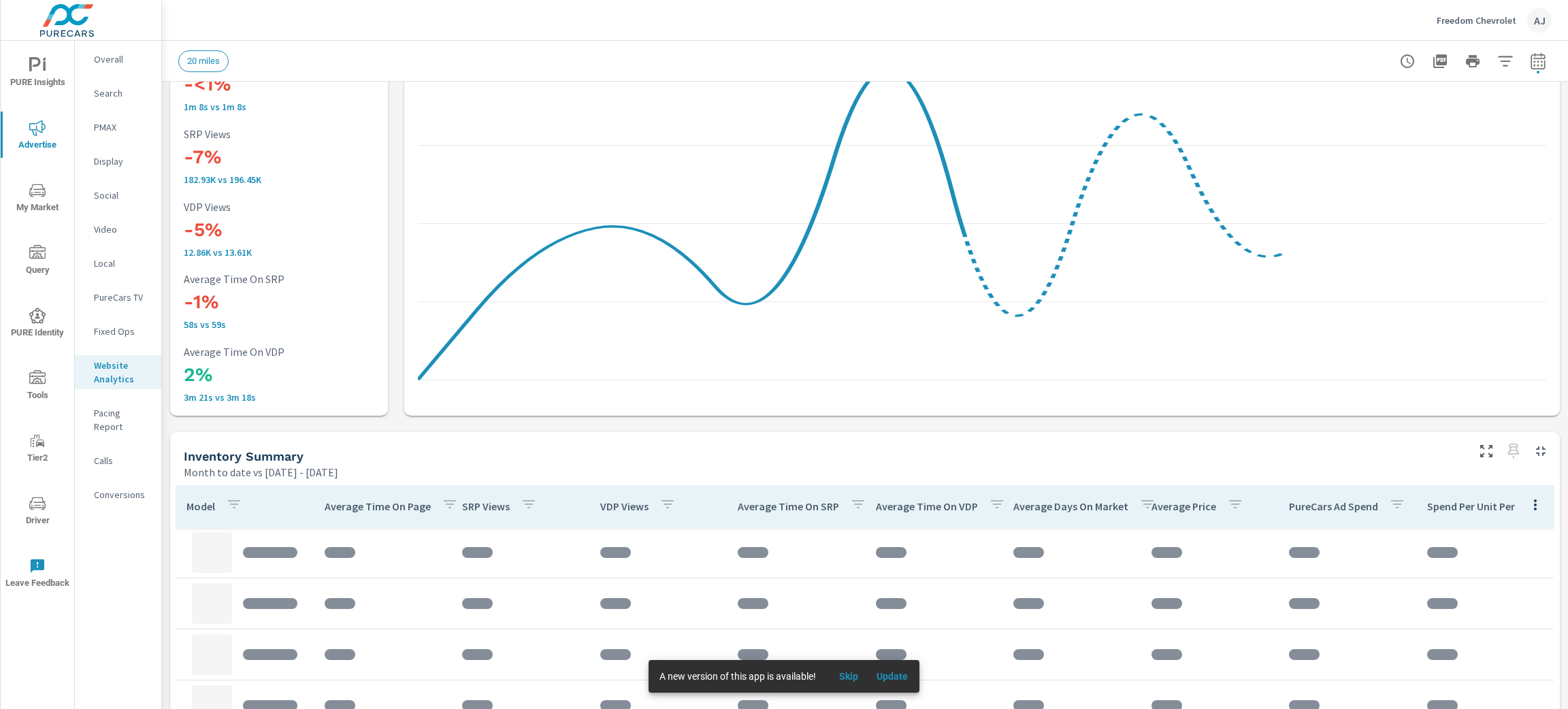
scroll to position [408, 0]
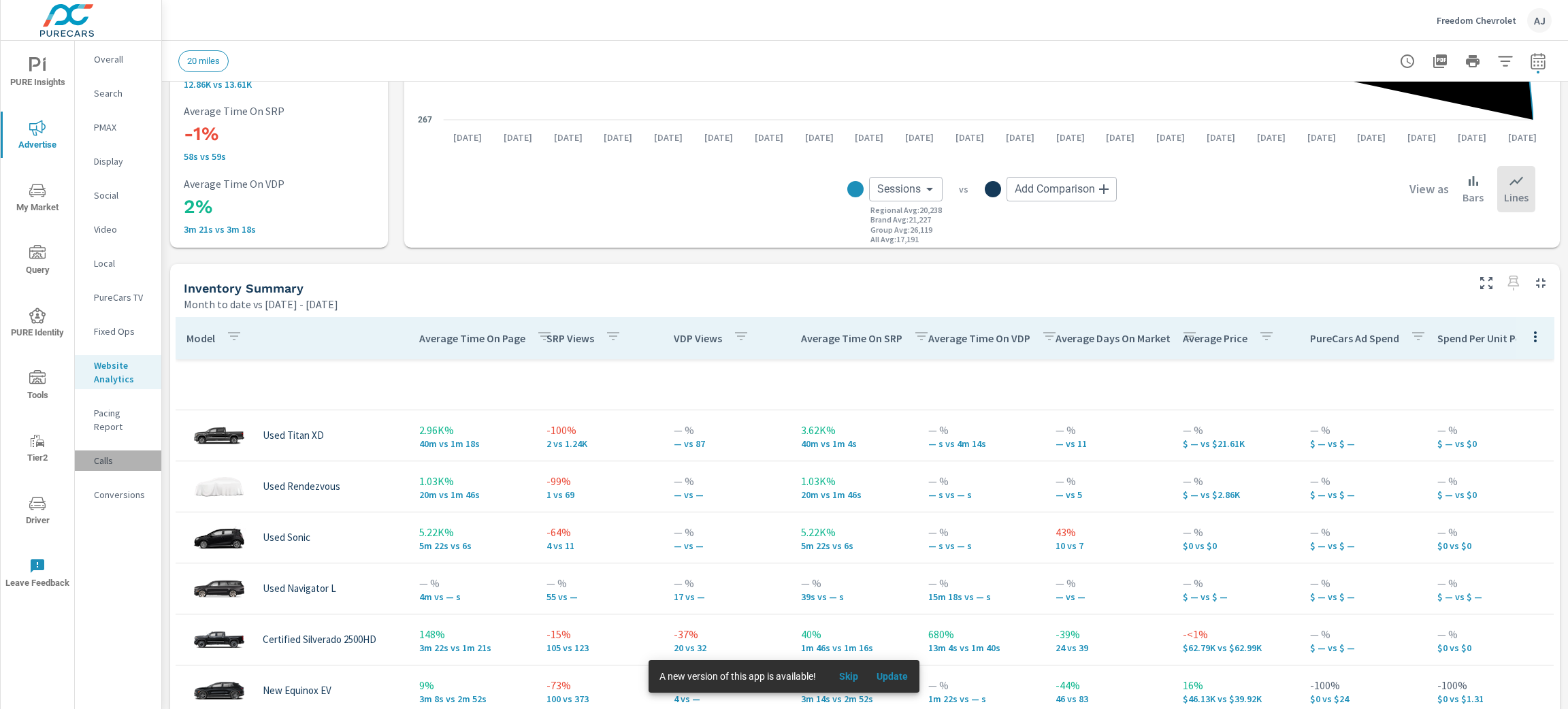
click at [120, 454] on p "Calls" at bounding box center [122, 461] width 56 height 14
